Goal: Transaction & Acquisition: Purchase product/service

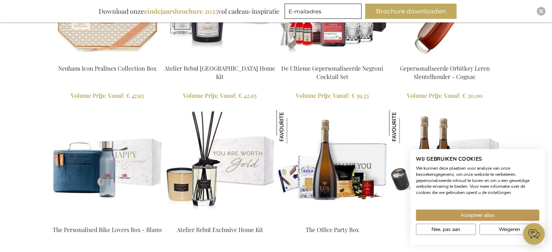
scroll to position [1473, 0]
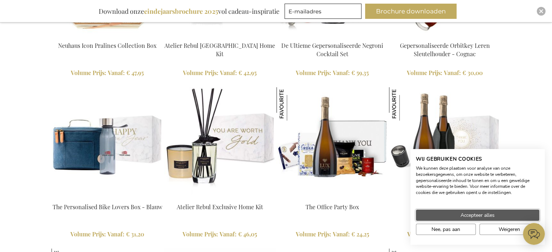
click at [492, 214] on span "Accepteer alles" at bounding box center [477, 215] width 34 height 8
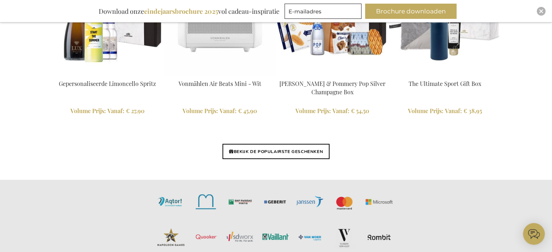
scroll to position [1763, 0]
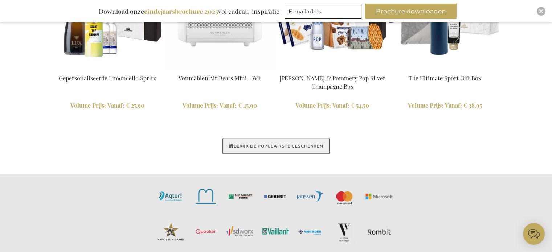
click at [277, 145] on link "BEKIJK DE POPULAIRSTE GESCHENKEN" at bounding box center [275, 146] width 107 height 15
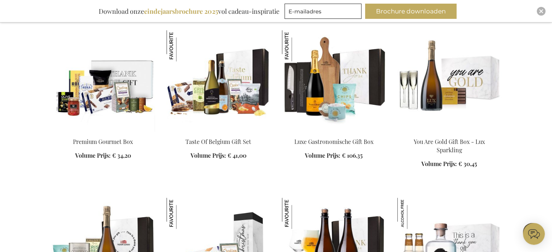
scroll to position [1052, 0]
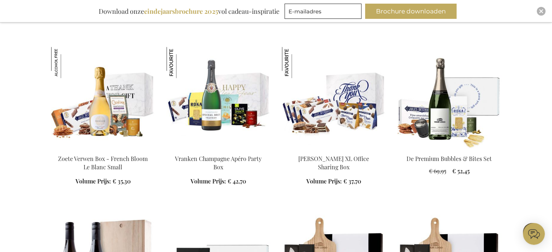
scroll to position [1269, 0]
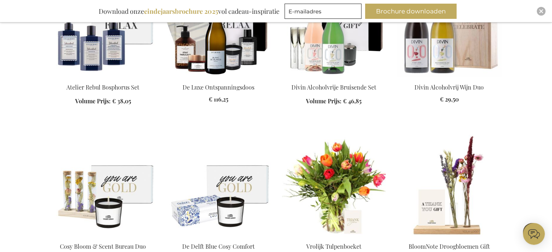
scroll to position [2031, 0]
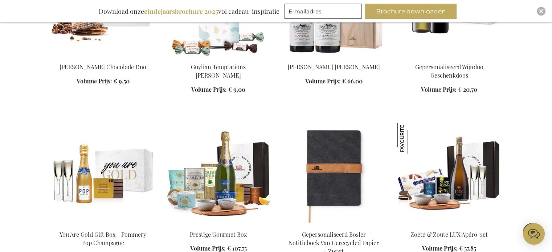
scroll to position [2720, 0]
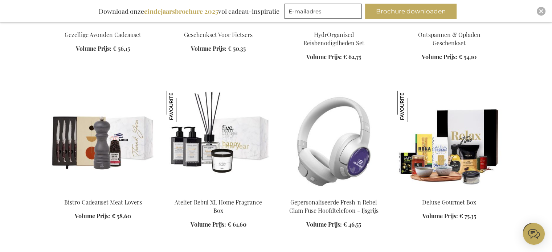
scroll to position [2937, 0]
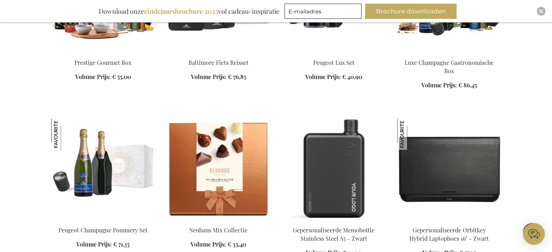
scroll to position [3372, 0]
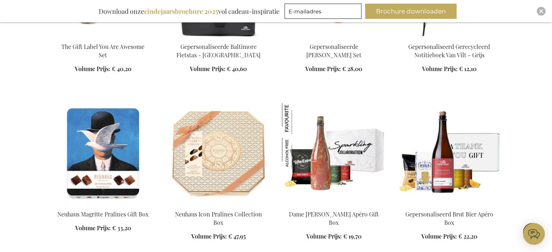
scroll to position [4061, 0]
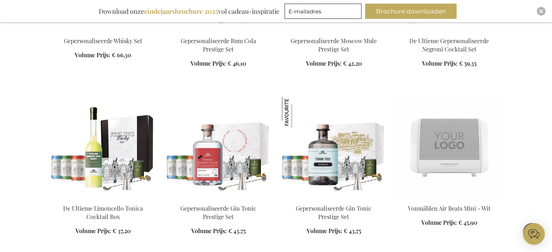
scroll to position [4497, 0]
